Goal: Information Seeking & Learning: Learn about a topic

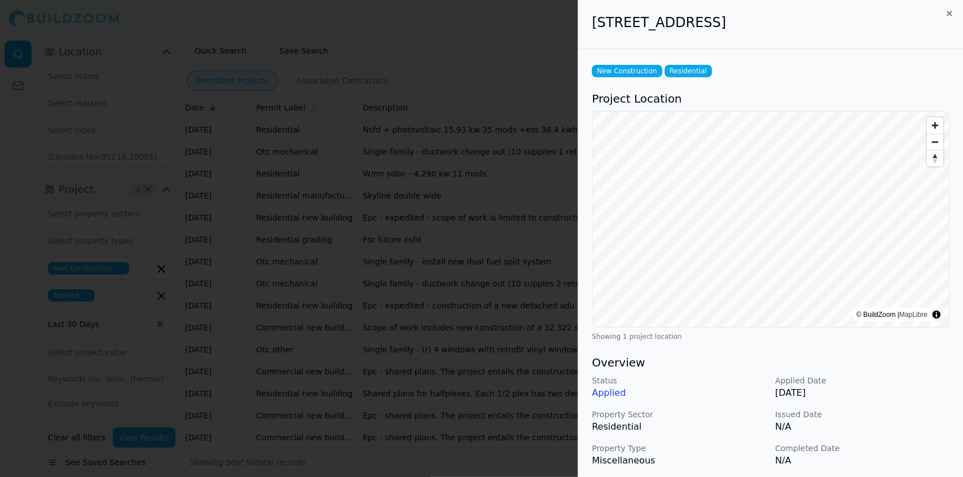
scroll to position [285, 0]
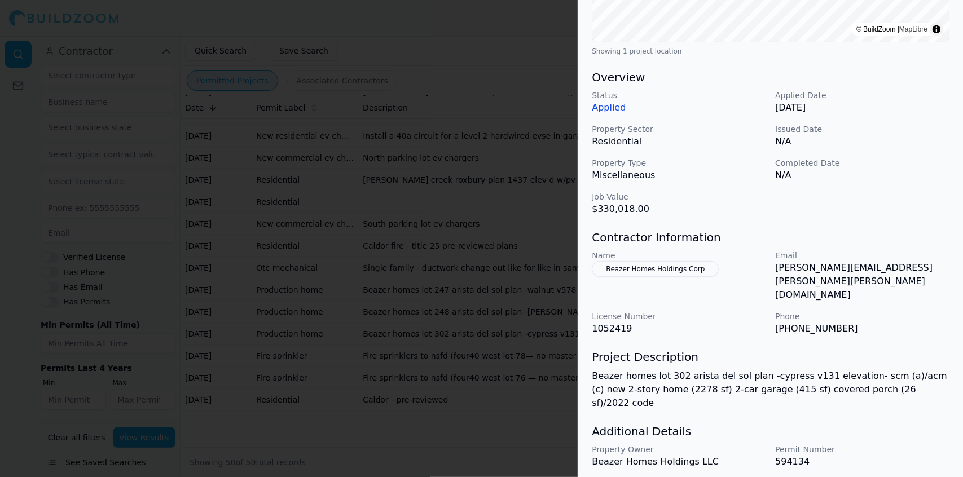
click at [369, 101] on div at bounding box center [481, 238] width 963 height 477
